Goal: Information Seeking & Learning: Learn about a topic

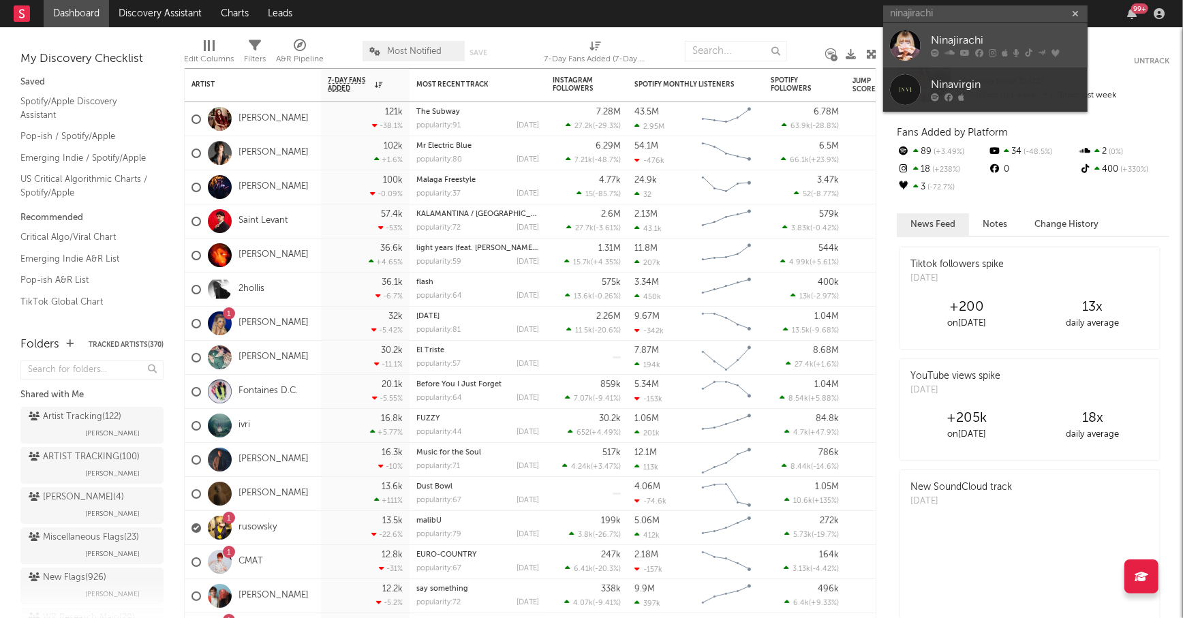
type input "ninajirachi"
click at [956, 30] on link "Ninajirachi" at bounding box center [985, 45] width 204 height 44
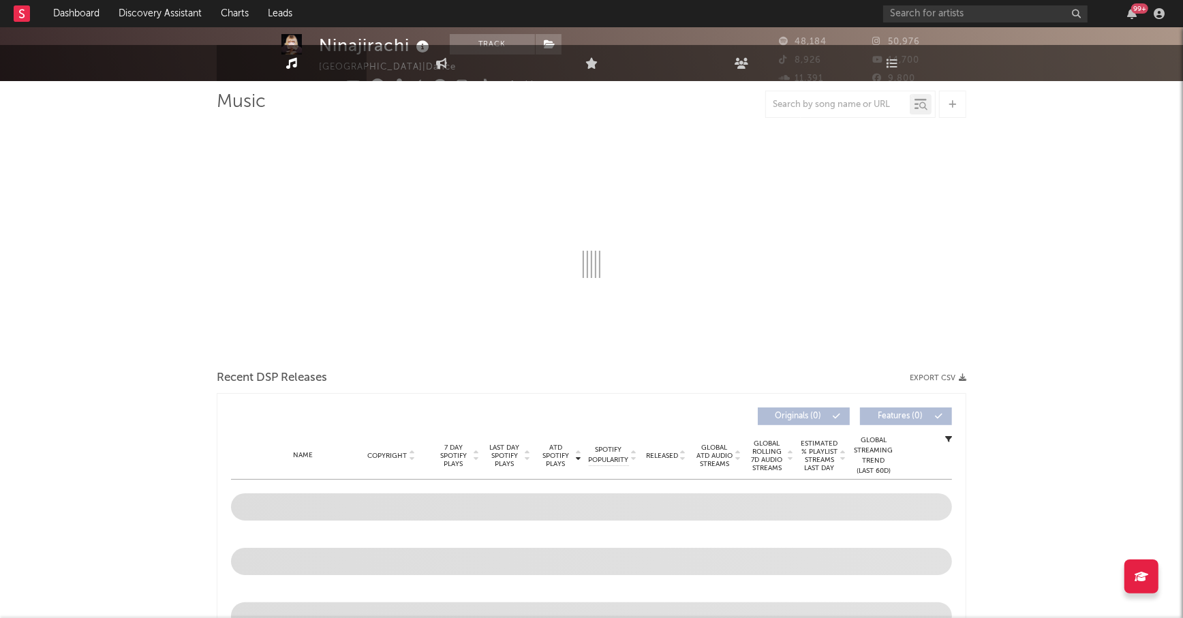
select select "6m"
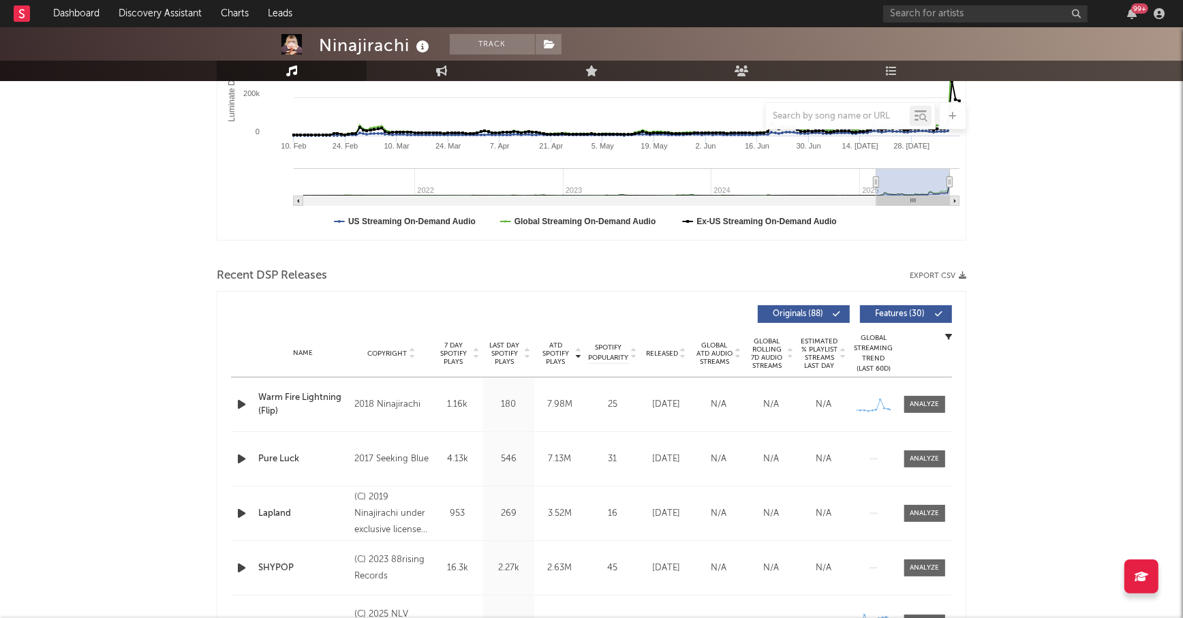
scroll to position [337, 0]
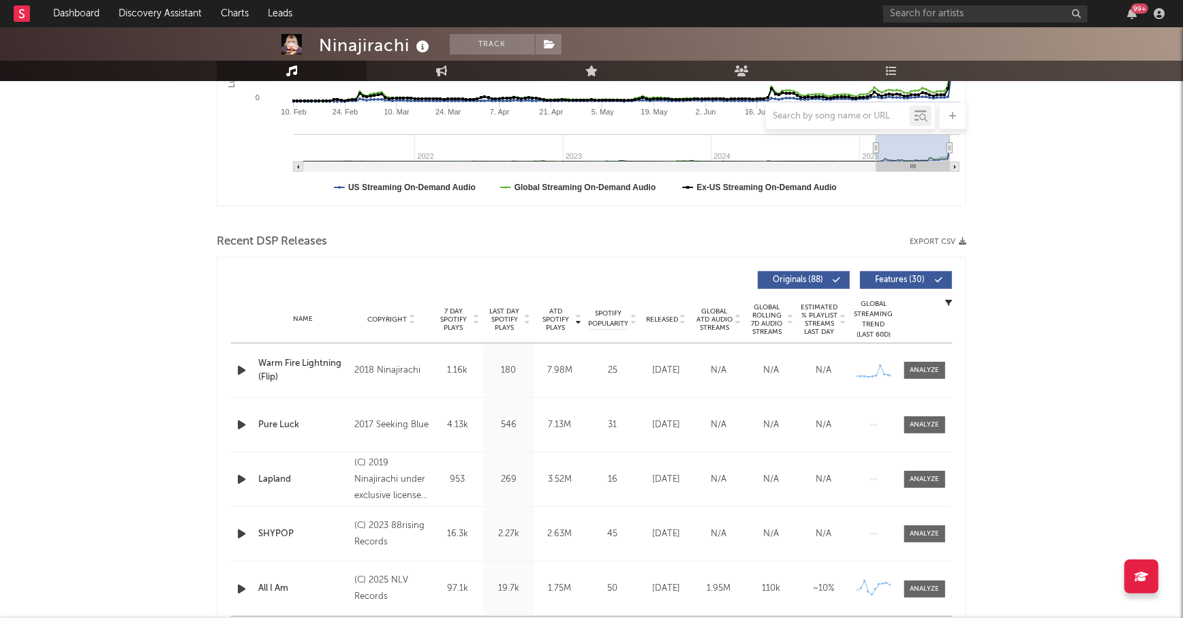
click at [558, 321] on span "ATD Spotify Plays" at bounding box center [556, 319] width 36 height 25
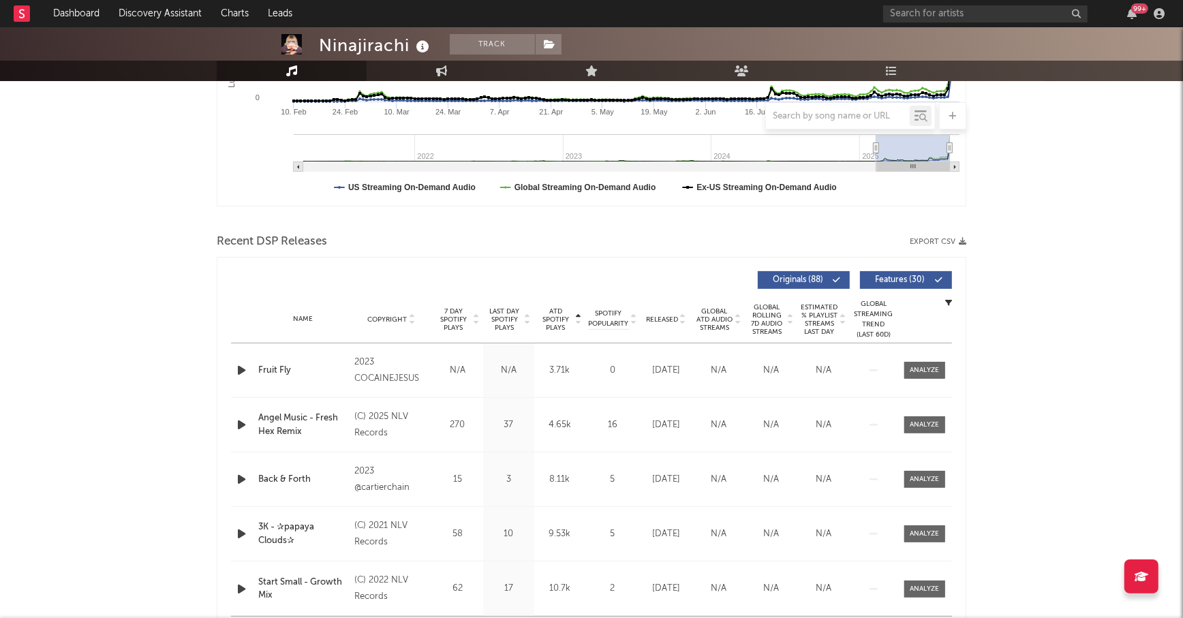
click at [550, 318] on span "ATD Spotify Plays" at bounding box center [556, 319] width 36 height 25
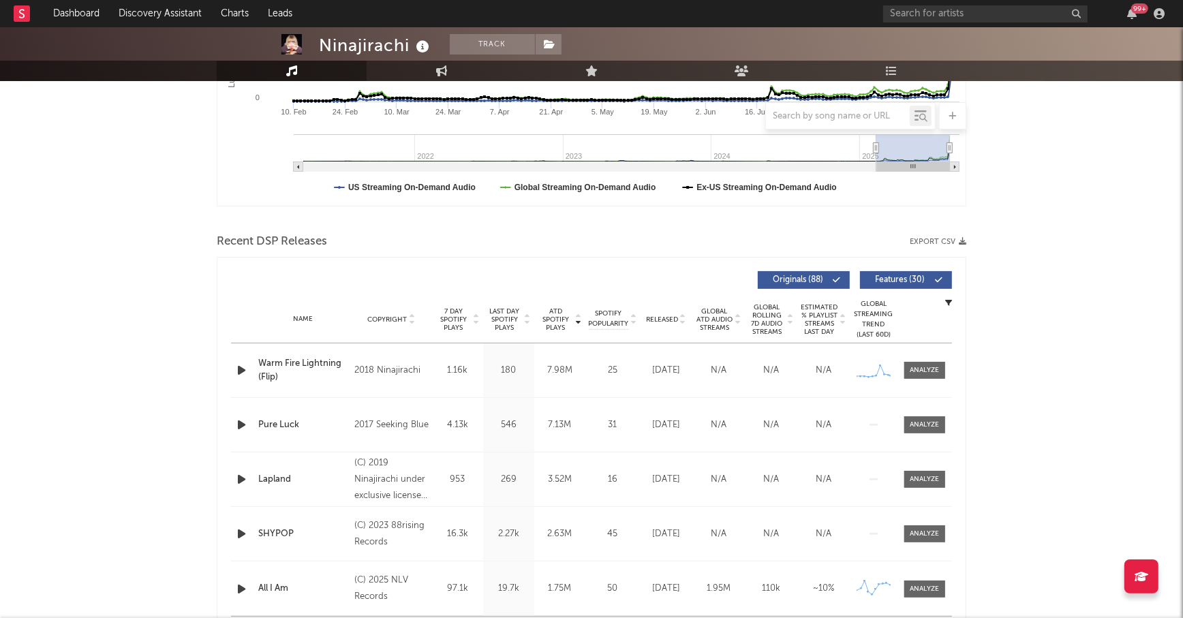
click at [512, 317] on span "Last Day Spotify Plays" at bounding box center [505, 319] width 36 height 25
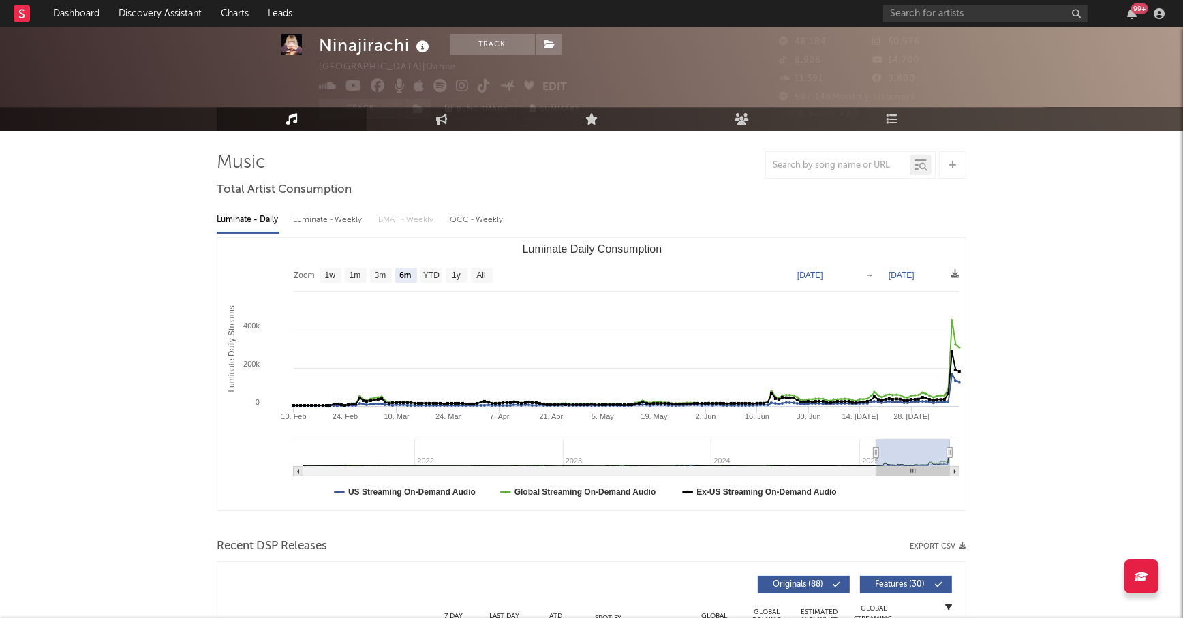
scroll to position [0, 0]
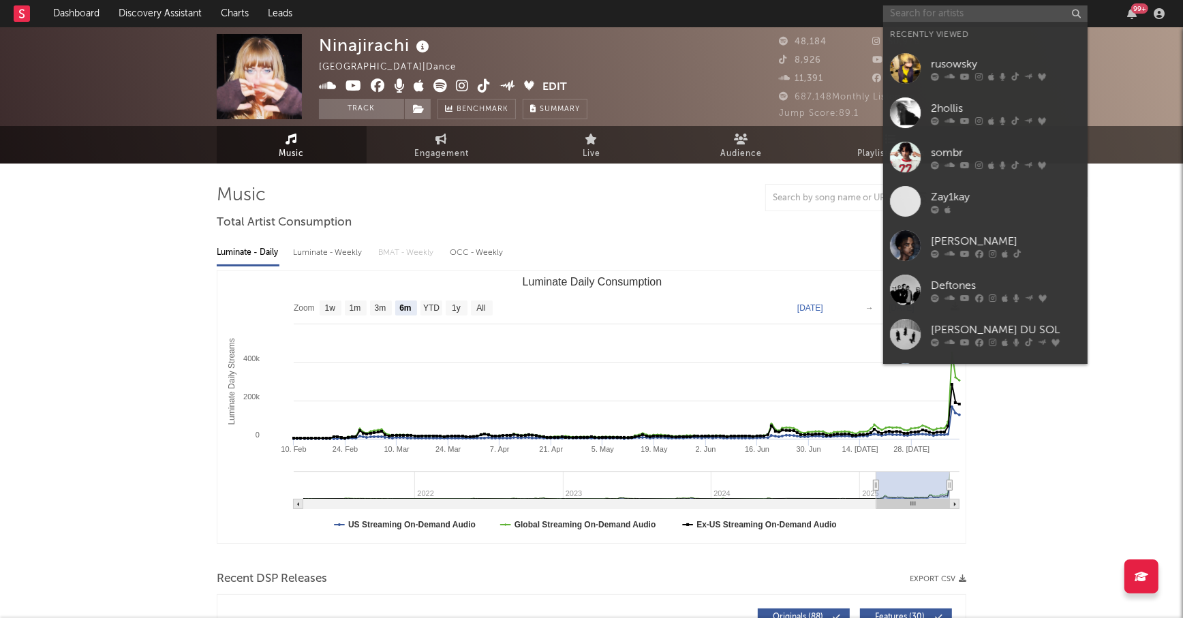
click at [950, 16] on input "text" at bounding box center [985, 13] width 204 height 17
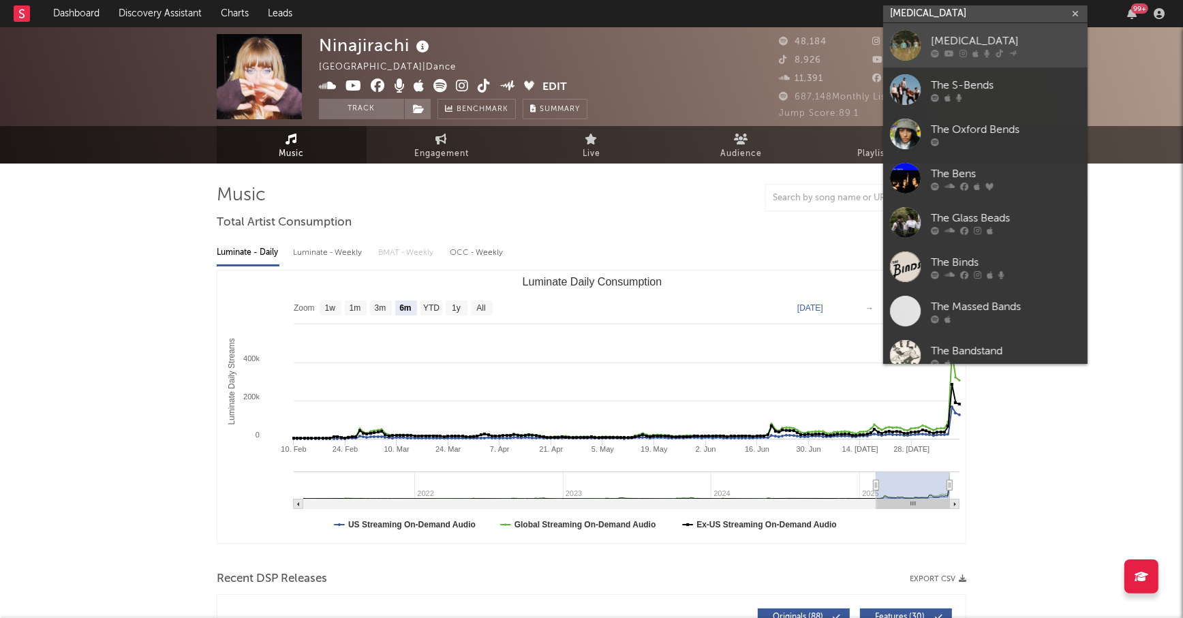
type input "the bends"
click at [962, 30] on link "The Bends" at bounding box center [985, 45] width 204 height 44
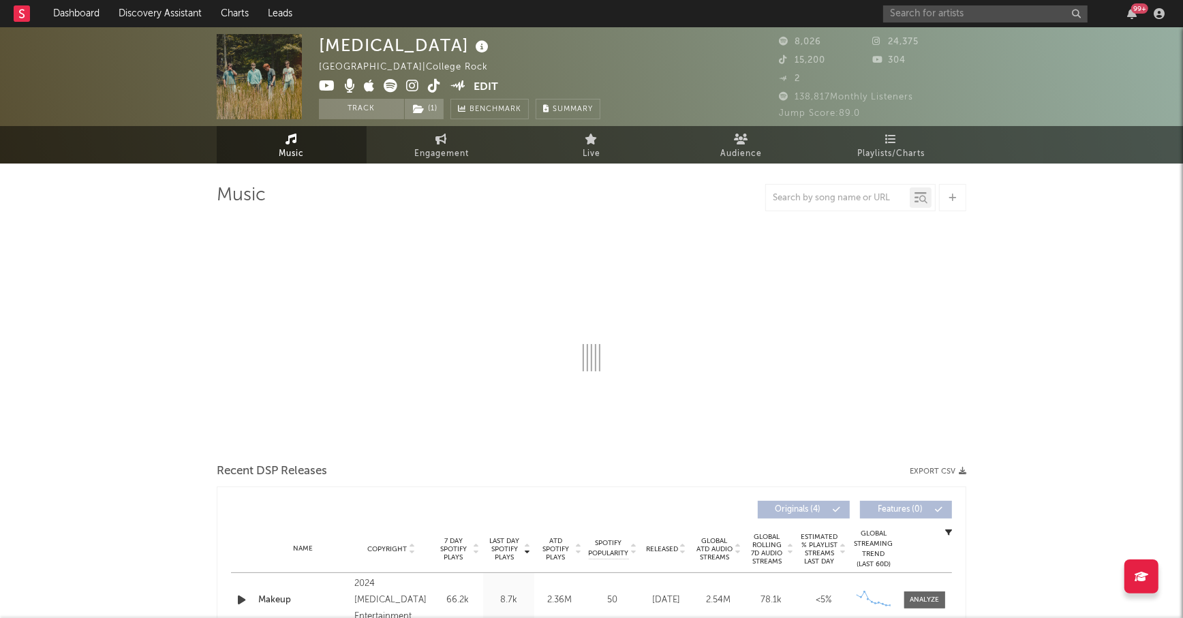
select select "6m"
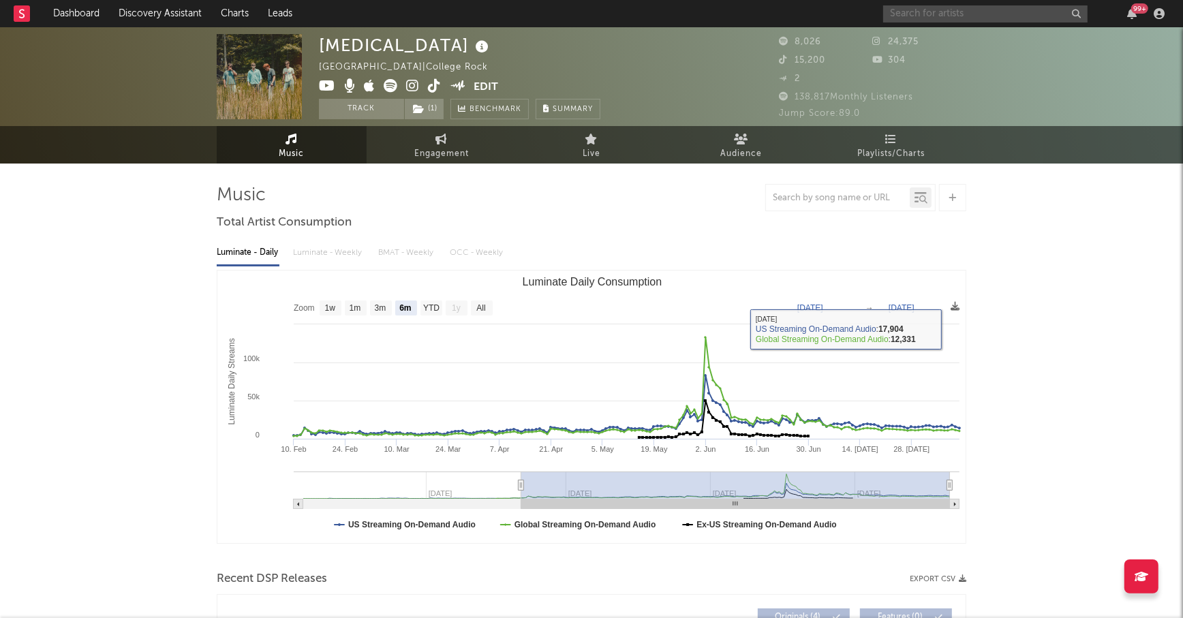
click at [910, 15] on input "text" at bounding box center [985, 13] width 204 height 17
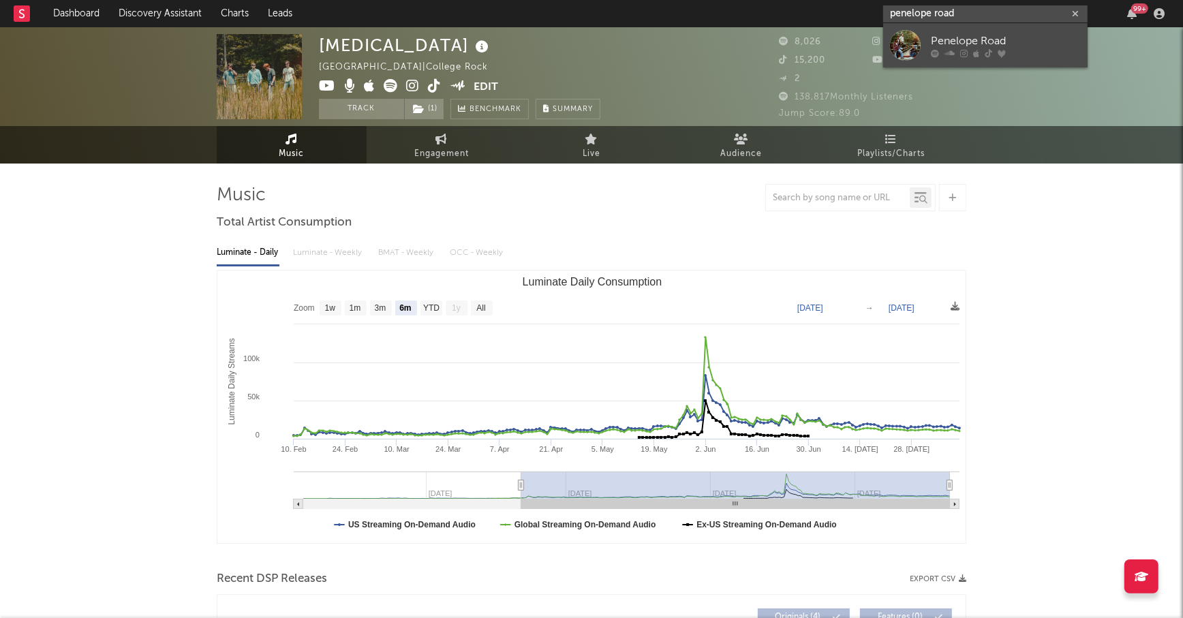
type input "penelope road"
click at [954, 36] on div "Penelope Road" at bounding box center [1006, 41] width 150 height 16
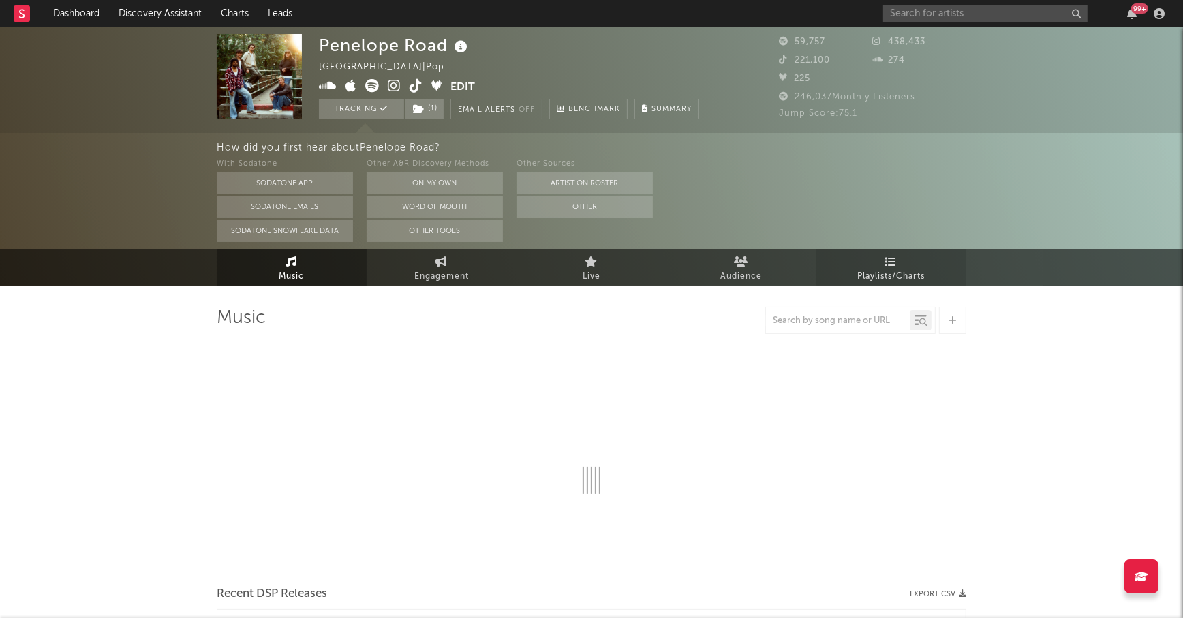
select select "6m"
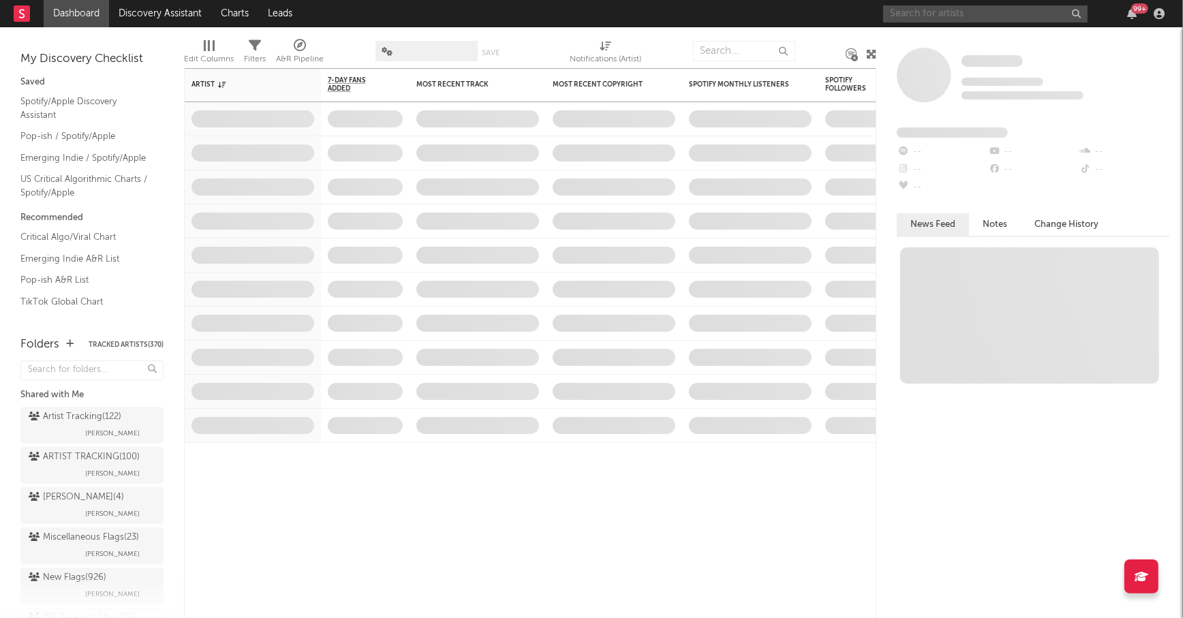
click at [933, 18] on input "text" at bounding box center [985, 13] width 204 height 17
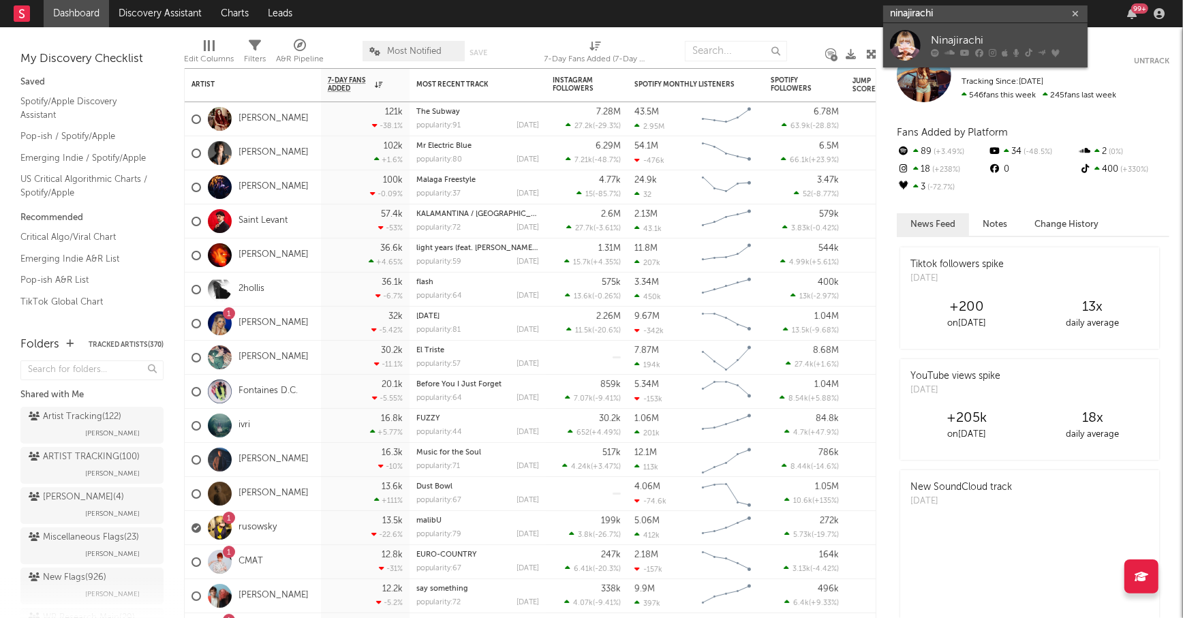
type input "ninajirachi"
click at [997, 35] on div "Ninajirachi" at bounding box center [1006, 41] width 150 height 16
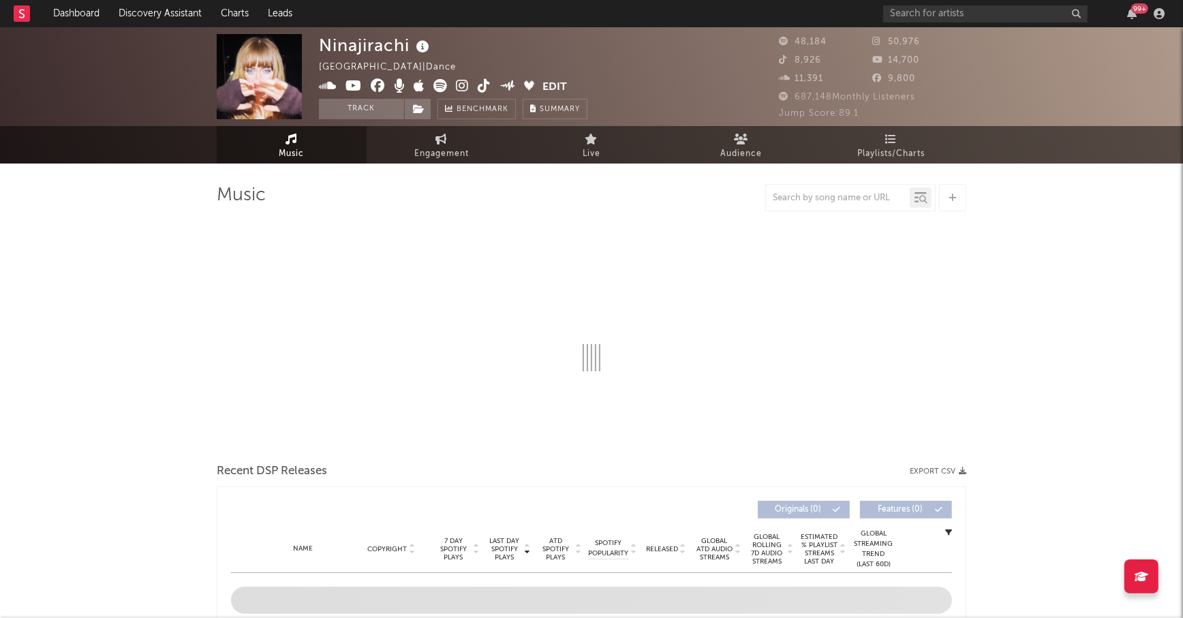
select select "6m"
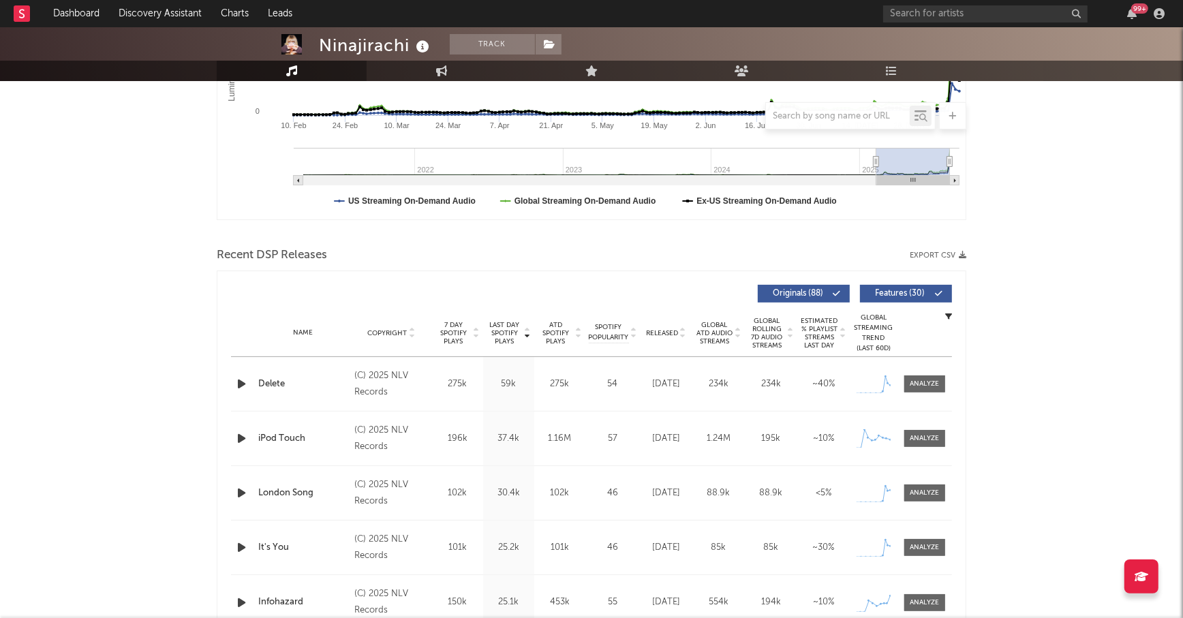
scroll to position [380, 0]
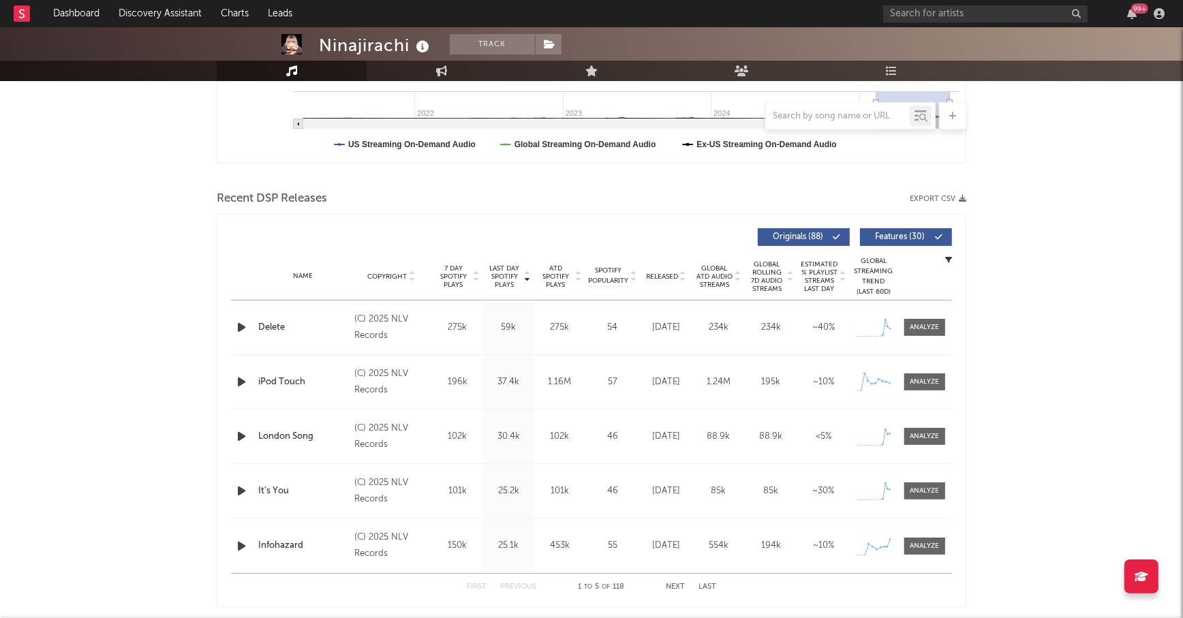
click at [663, 273] on span "Released" at bounding box center [662, 277] width 32 height 8
